Goal: Navigation & Orientation: Find specific page/section

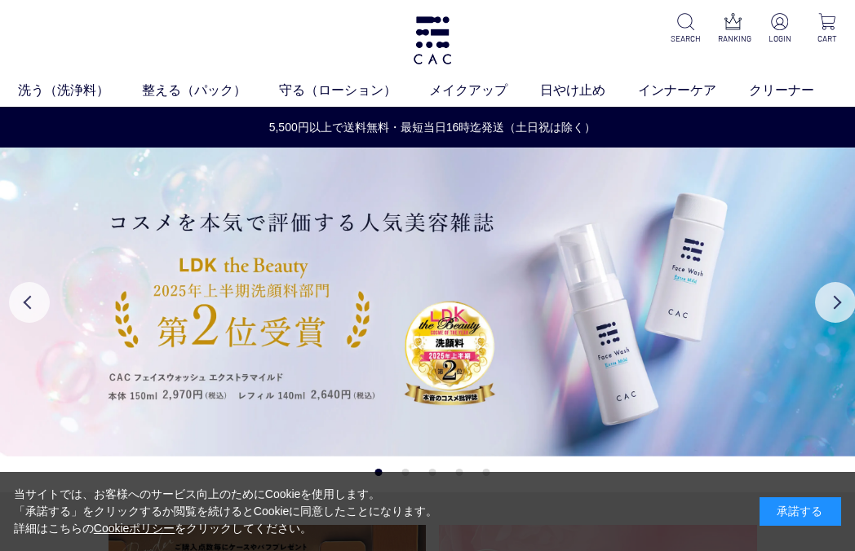
click at [799, 507] on div "承諾する" at bounding box center [800, 512] width 82 height 29
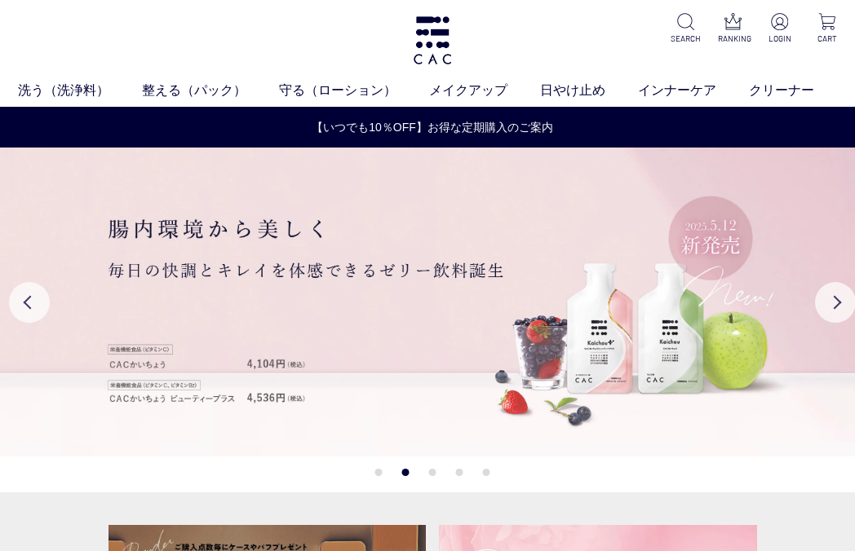
click at [381, 471] on button "1" at bounding box center [378, 472] width 7 height 7
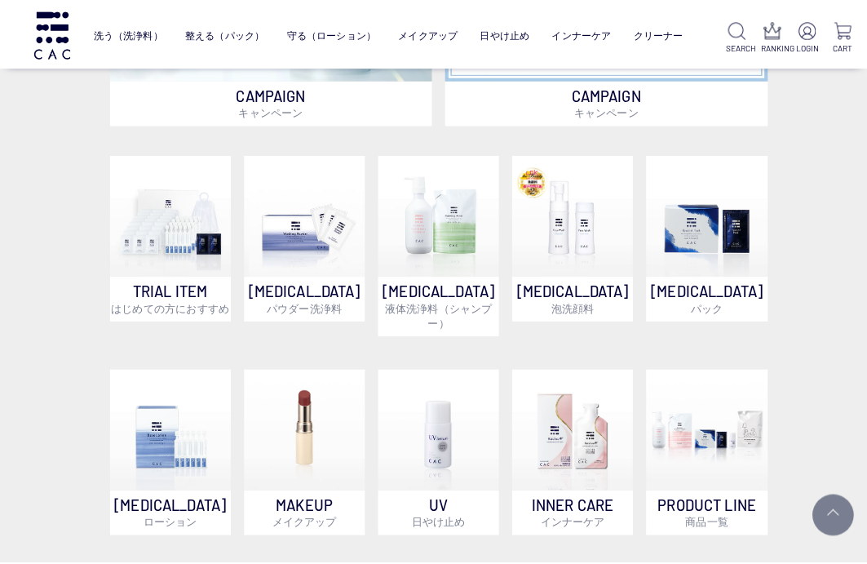
scroll to position [897, 0]
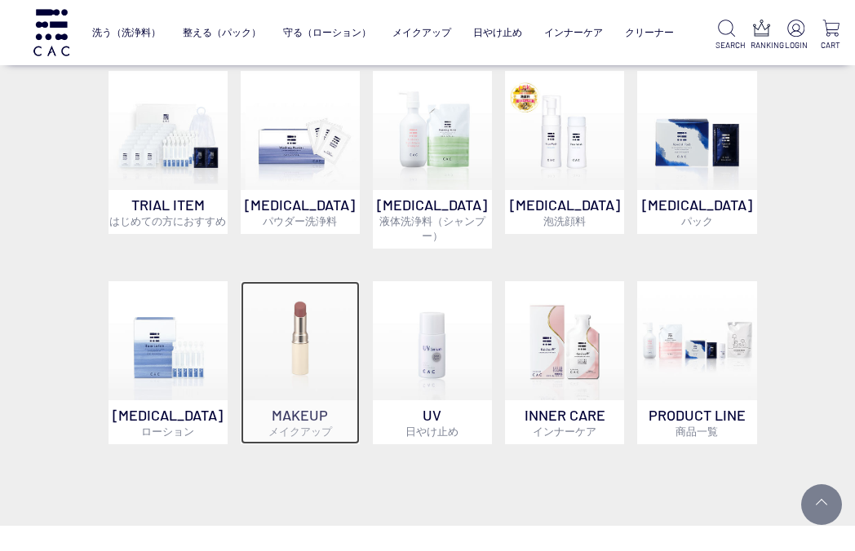
click at [356, 427] on p "MAKEUP メイクアップ" at bounding box center [300, 422] width 119 height 44
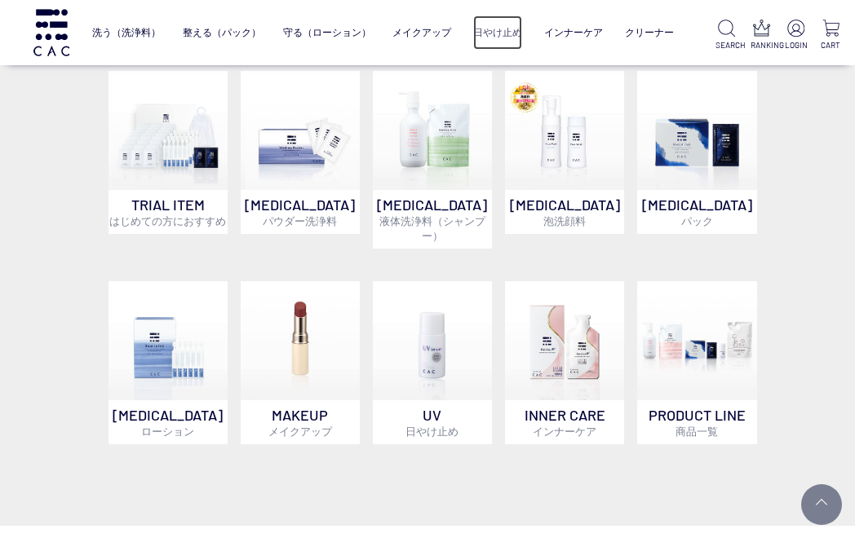
click at [484, 29] on link "日やけ止め" at bounding box center [497, 32] width 49 height 34
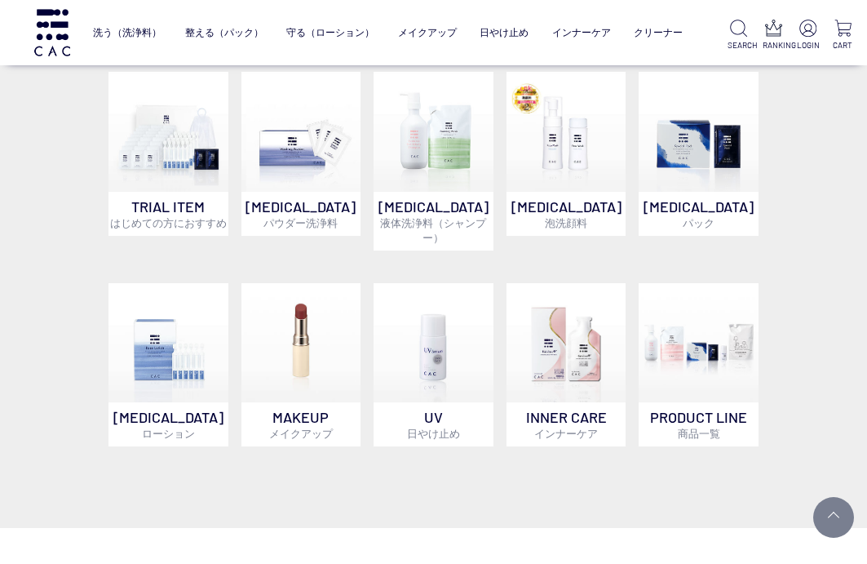
scroll to position [898, 0]
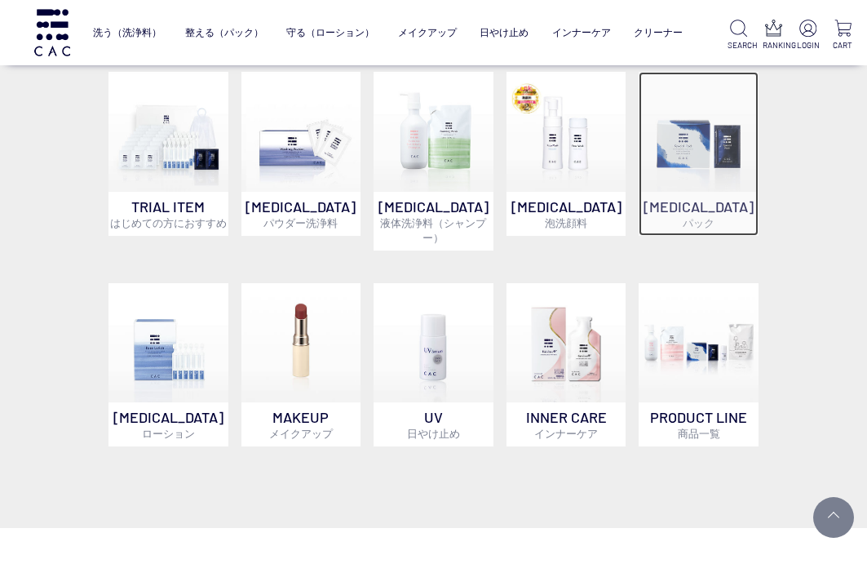
click at [699, 212] on p "[MEDICAL_DATA] パック" at bounding box center [699, 214] width 120 height 44
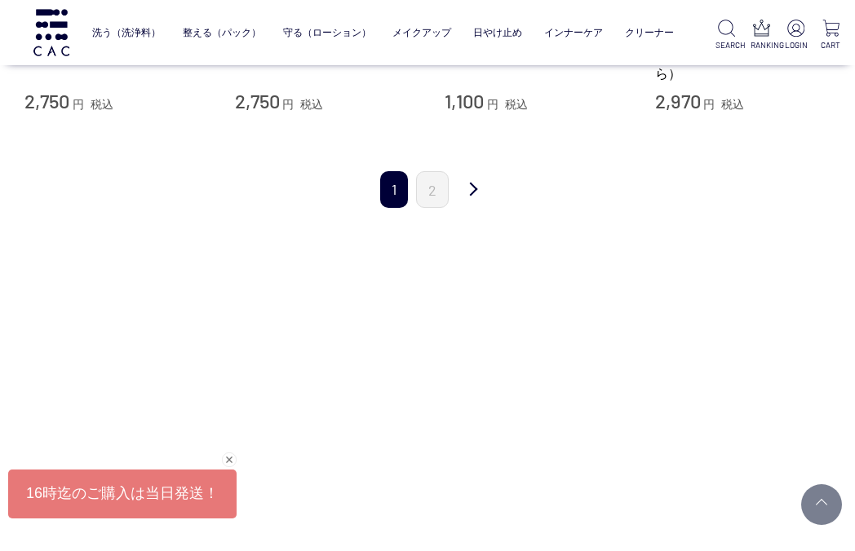
scroll to position [1876, 0]
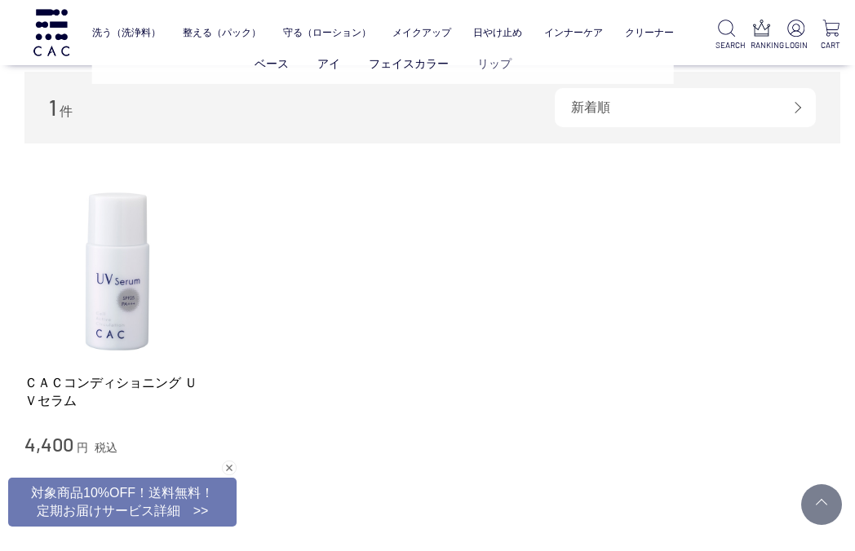
scroll to position [245, 0]
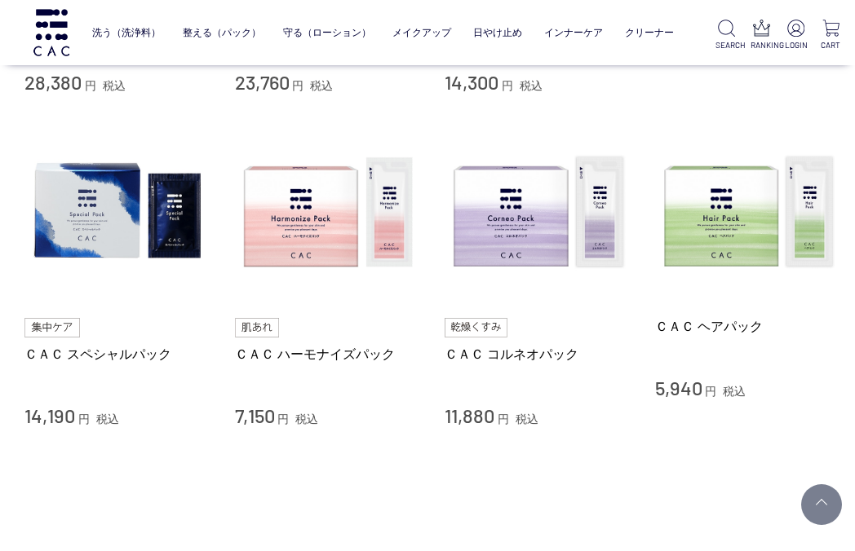
scroll to position [816, 0]
